Goal: Navigation & Orientation: Find specific page/section

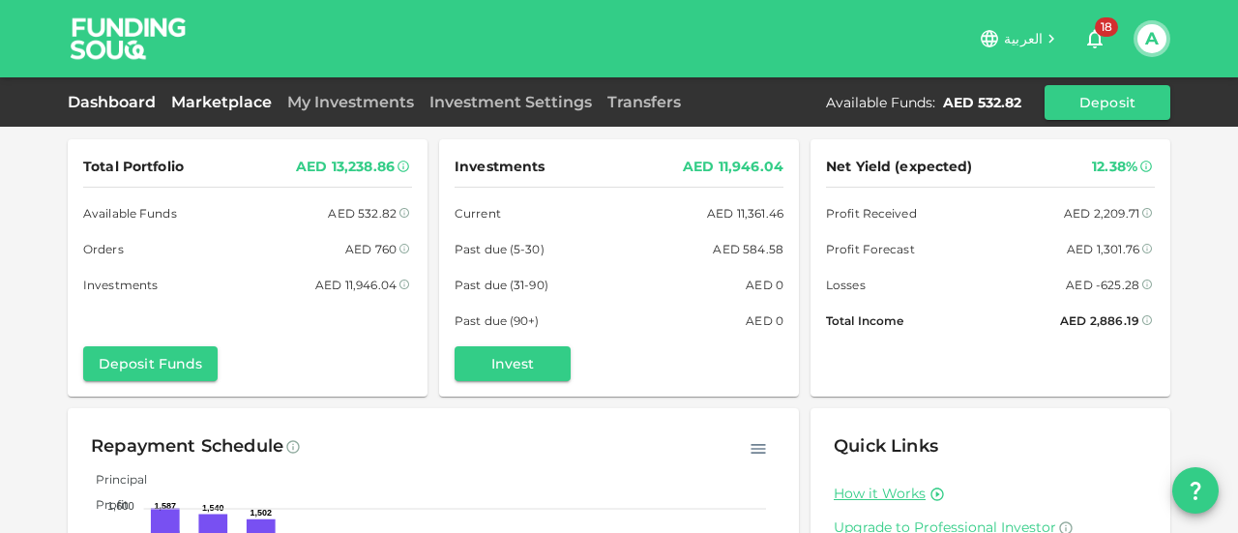
click at [248, 93] on link "Marketplace" at bounding box center [221, 102] width 116 height 18
